Goal: Transaction & Acquisition: Purchase product/service

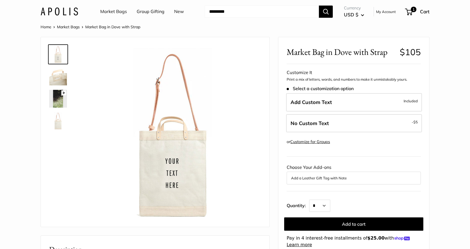
click at [289, 3] on div "Market Bags Group Gifting New Need help? Text Us: 20919 hello@apolisglobal.com …" at bounding box center [235, 12] width 389 height 18
click at [280, 11] on input "Search..." at bounding box center [262, 12] width 114 height 12
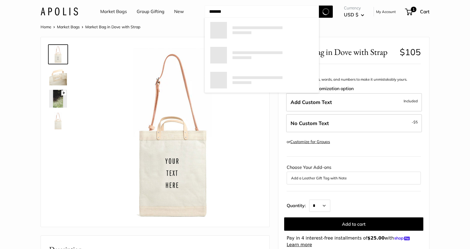
type input "*******"
click at [319, 6] on button "Search" at bounding box center [326, 12] width 14 height 12
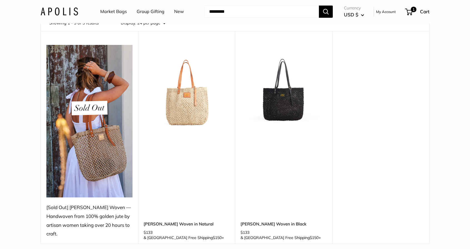
scroll to position [37, 0]
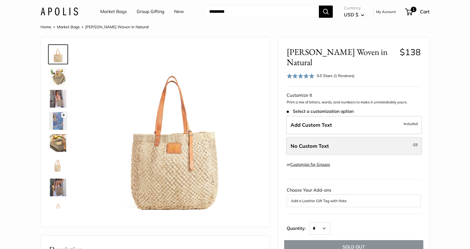
click at [320, 137] on label "No Custom Text - $5" at bounding box center [354, 146] width 136 height 18
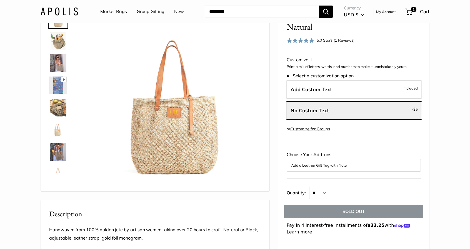
scroll to position [37, 0]
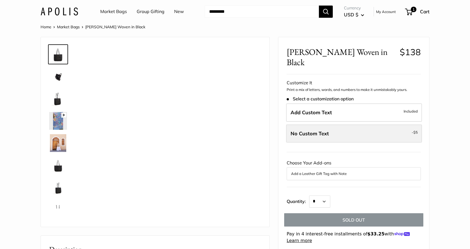
click at [335, 125] on label "No Custom Text - $5" at bounding box center [354, 134] width 136 height 18
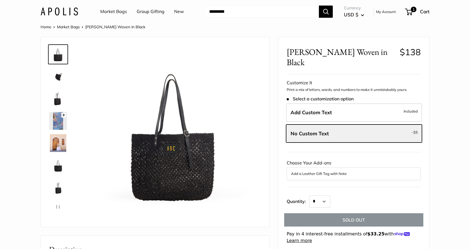
click at [112, 9] on link "Market Bags" at bounding box center [113, 11] width 27 height 8
